Goal: Book appointment/travel/reservation

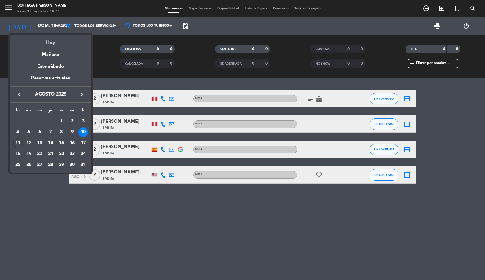
click at [47, 45] on div "Hoy" at bounding box center [50, 41] width 81 height 12
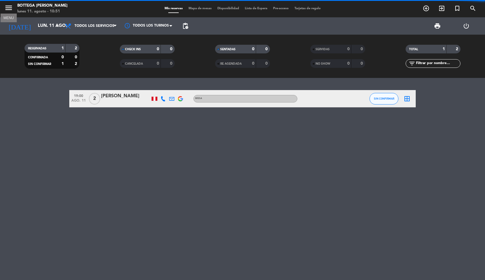
click at [8, 8] on icon "menu" at bounding box center [8, 7] width 9 height 9
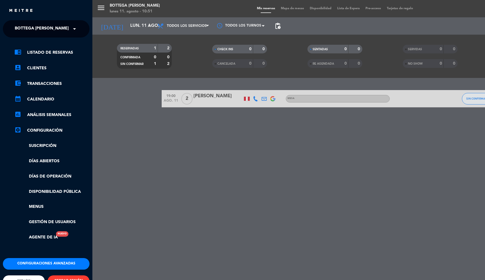
click at [36, 31] on span "Bottega [PERSON_NAME]" at bounding box center [42, 29] width 54 height 12
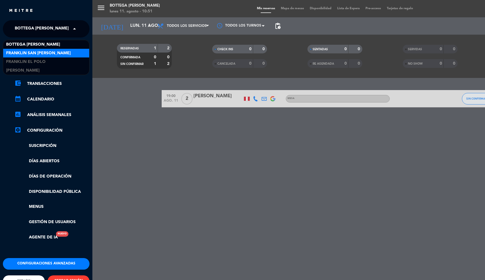
click at [34, 49] on div "Franklin San [PERSON_NAME]" at bounding box center [46, 53] width 86 height 9
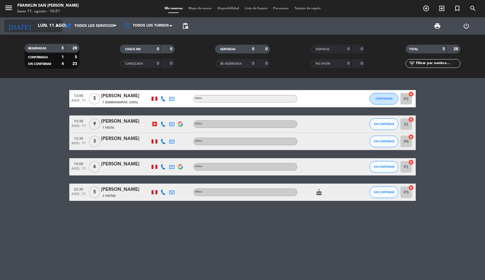
click at [35, 31] on input "lun. 11 ago." at bounding box center [64, 26] width 58 height 11
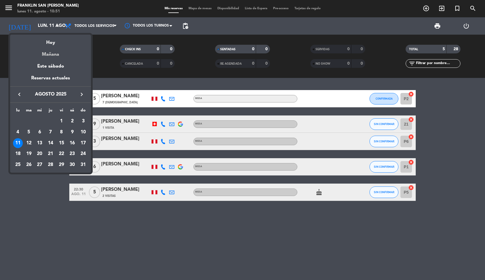
click at [38, 58] on div "Mañana" at bounding box center [50, 52] width 81 height 12
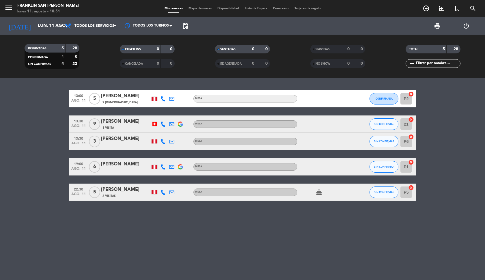
type input "[DATE] ago."
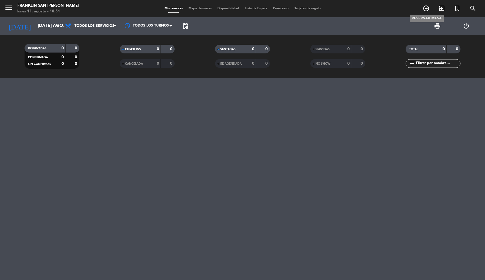
click at [427, 10] on icon "add_circle_outline" at bounding box center [426, 8] width 7 height 7
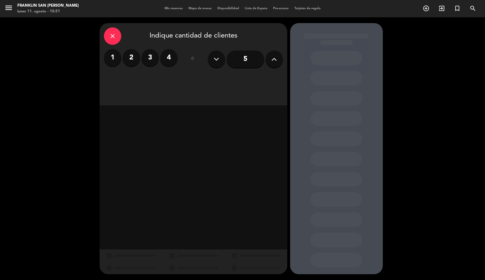
click at [150, 62] on label "3" at bounding box center [150, 57] width 17 height 17
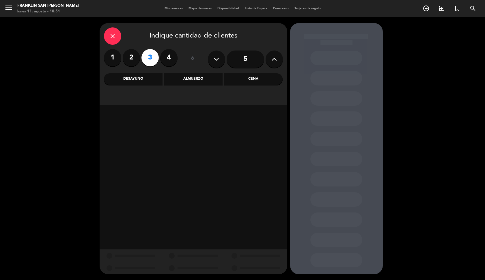
click at [255, 80] on div "Cena" at bounding box center [253, 79] width 59 height 12
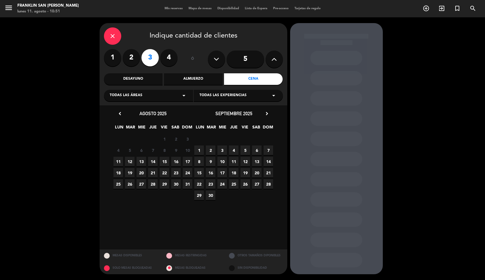
click at [128, 163] on span "12" at bounding box center [130, 162] width 10 height 10
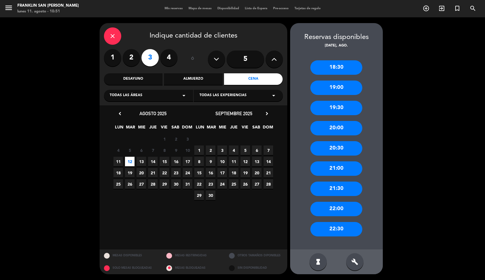
click at [347, 91] on div "19:00" at bounding box center [336, 88] width 52 height 14
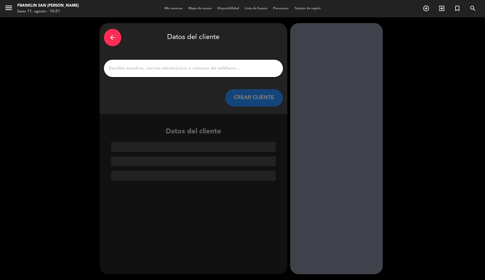
click at [217, 70] on input "1" at bounding box center [193, 68] width 170 height 8
paste input "verioska anchea"
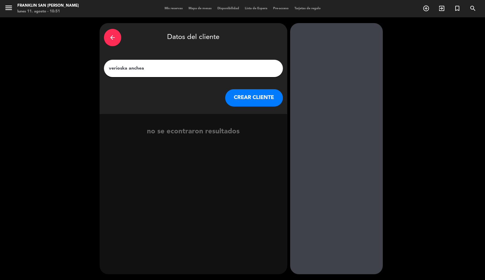
click at [112, 69] on input "verioska anchea" at bounding box center [193, 68] width 170 height 8
type input "[PERSON_NAME]"
click at [254, 103] on button "CREAR CLIENTE" at bounding box center [254, 97] width 58 height 17
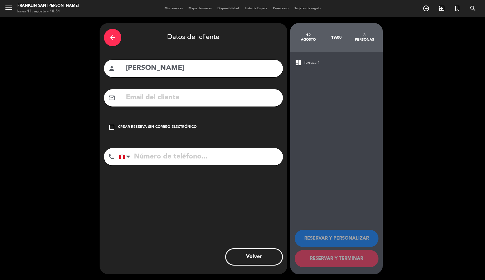
click at [148, 148] on input "tel" at bounding box center [201, 156] width 164 height 17
paste input "997 900 935"
type input "997 900 935"
click at [142, 129] on div "Crear reserva sin correo electrónico" at bounding box center [157, 127] width 79 height 6
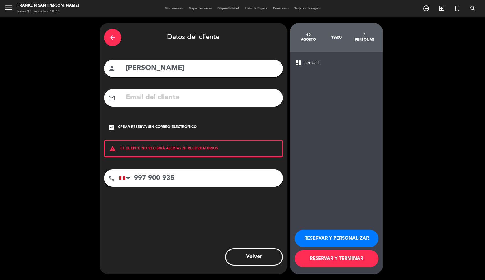
click at [330, 255] on button "RESERVAR Y TERMINAR" at bounding box center [337, 258] width 84 height 17
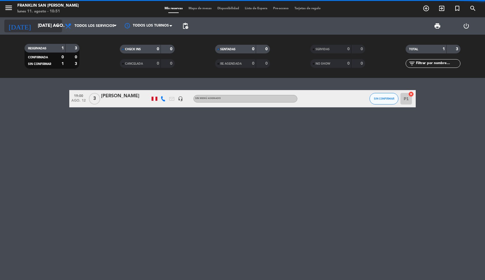
click at [39, 27] on input "[DATE] ago." at bounding box center [64, 26] width 58 height 11
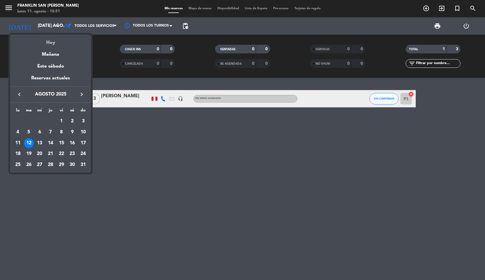
click at [47, 41] on div "Hoy" at bounding box center [50, 41] width 81 height 12
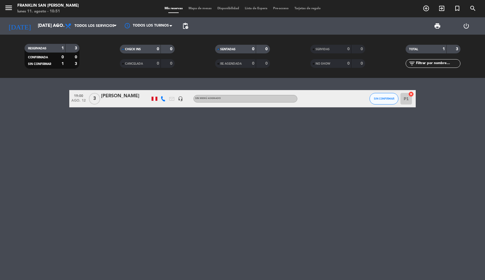
type input "lun. 11 ago."
